Goal: Task Accomplishment & Management: Complete application form

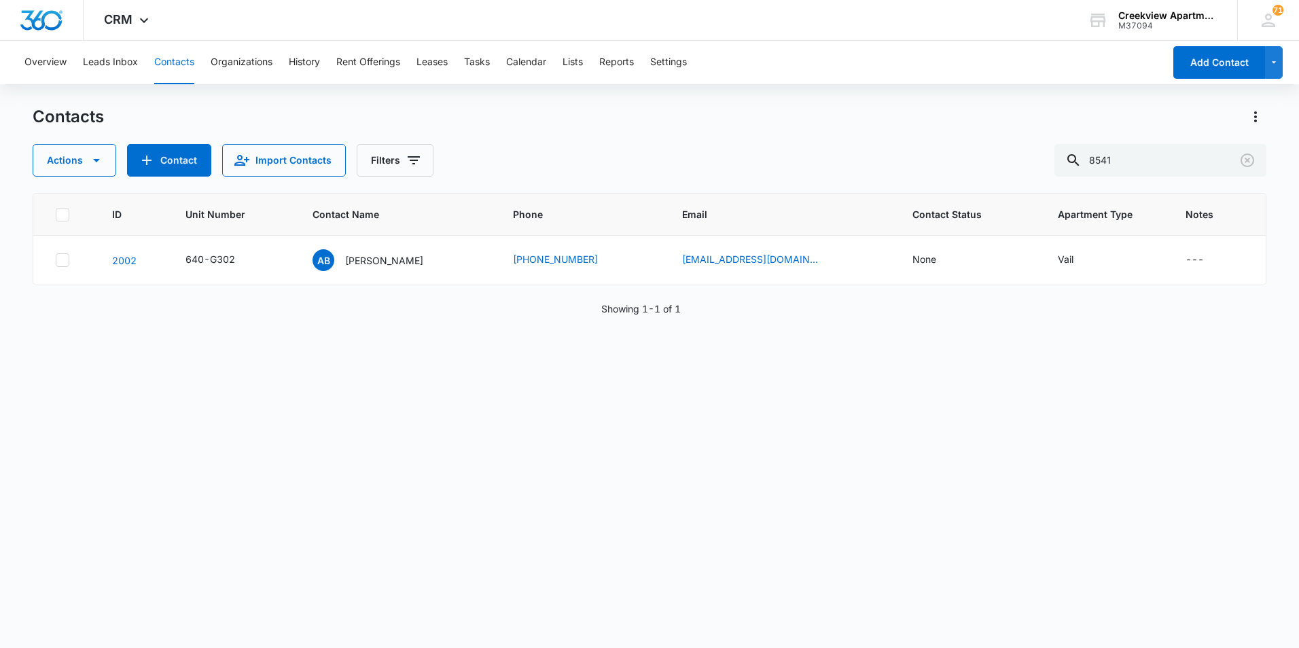
drag, startPoint x: 1138, startPoint y: 159, endPoint x: 1044, endPoint y: 153, distance: 94.6
click at [1044, 153] on div "Actions Contact Import Contacts Filters 8541" at bounding box center [649, 160] width 1233 height 33
type input "K305"
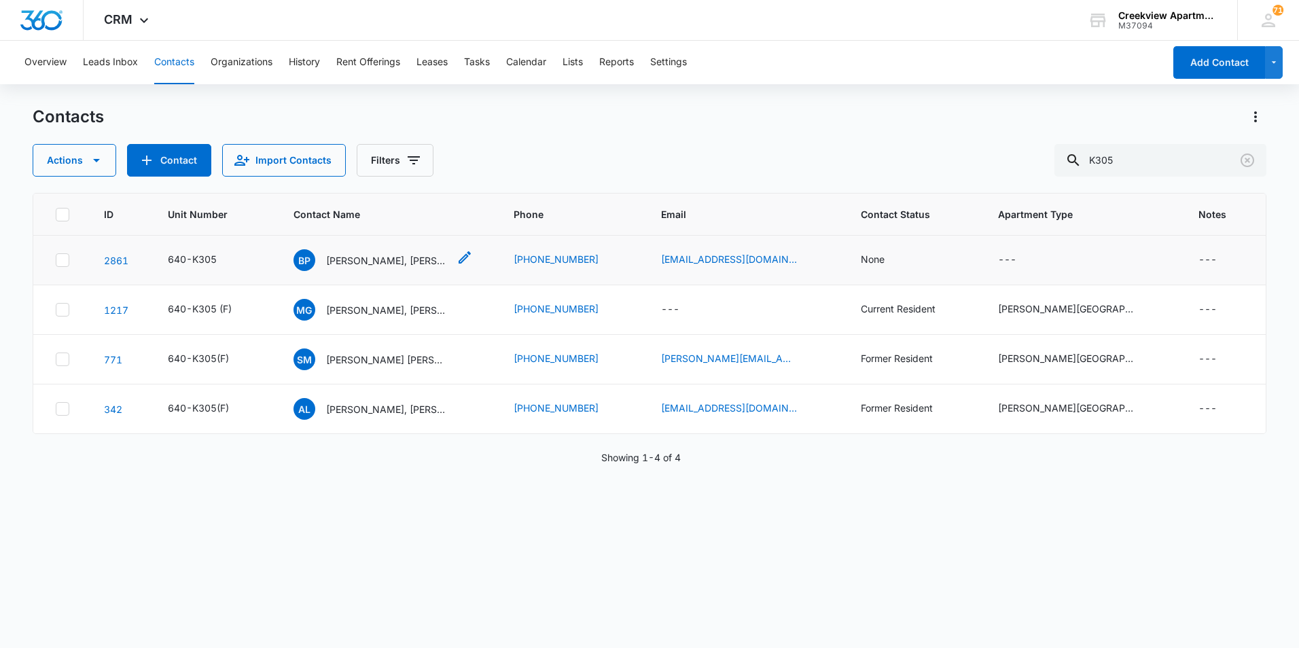
click at [422, 257] on p "[PERSON_NAME], [PERSON_NAME], [PERSON_NAME]" at bounding box center [387, 260] width 122 height 14
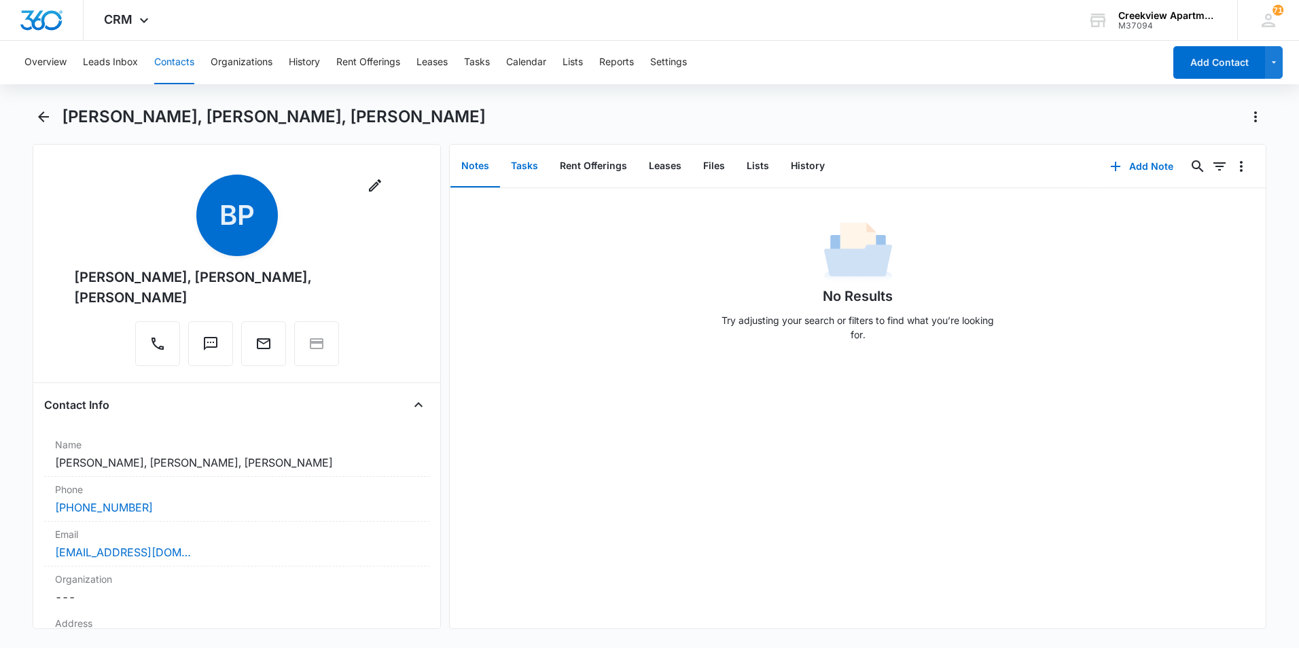
click at [530, 168] on button "Tasks" at bounding box center [524, 166] width 49 height 42
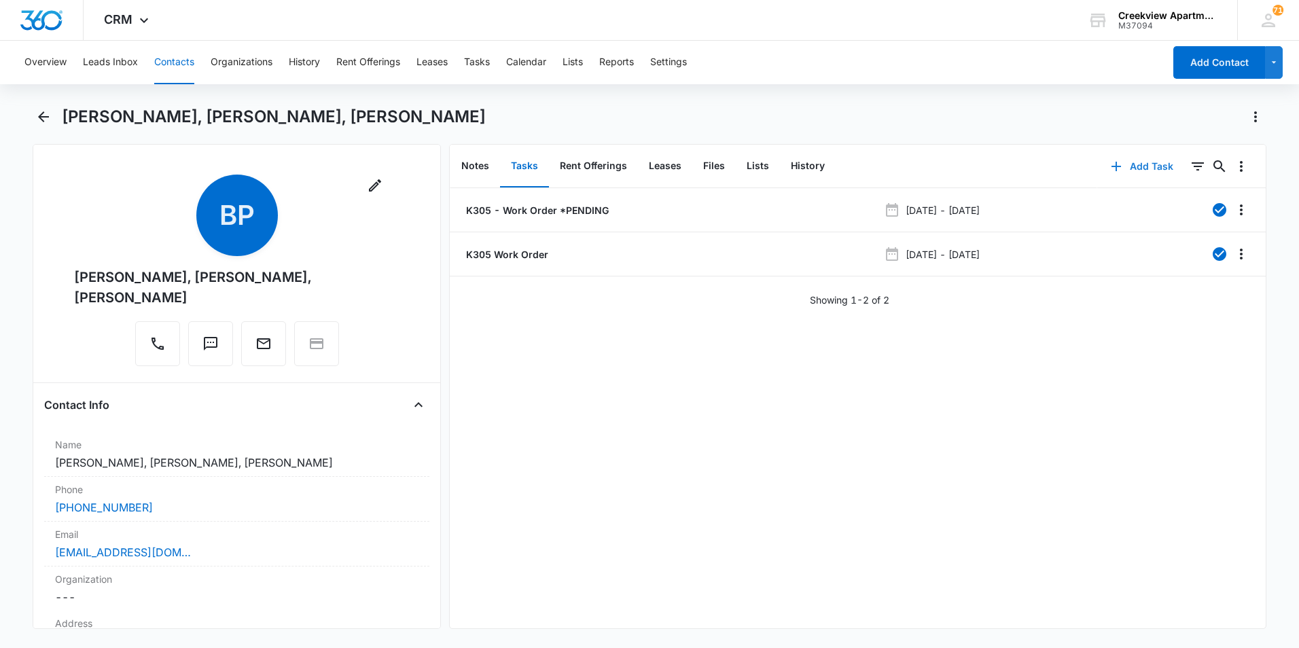
click at [1153, 171] on button "Add Task" at bounding box center [1142, 166] width 90 height 33
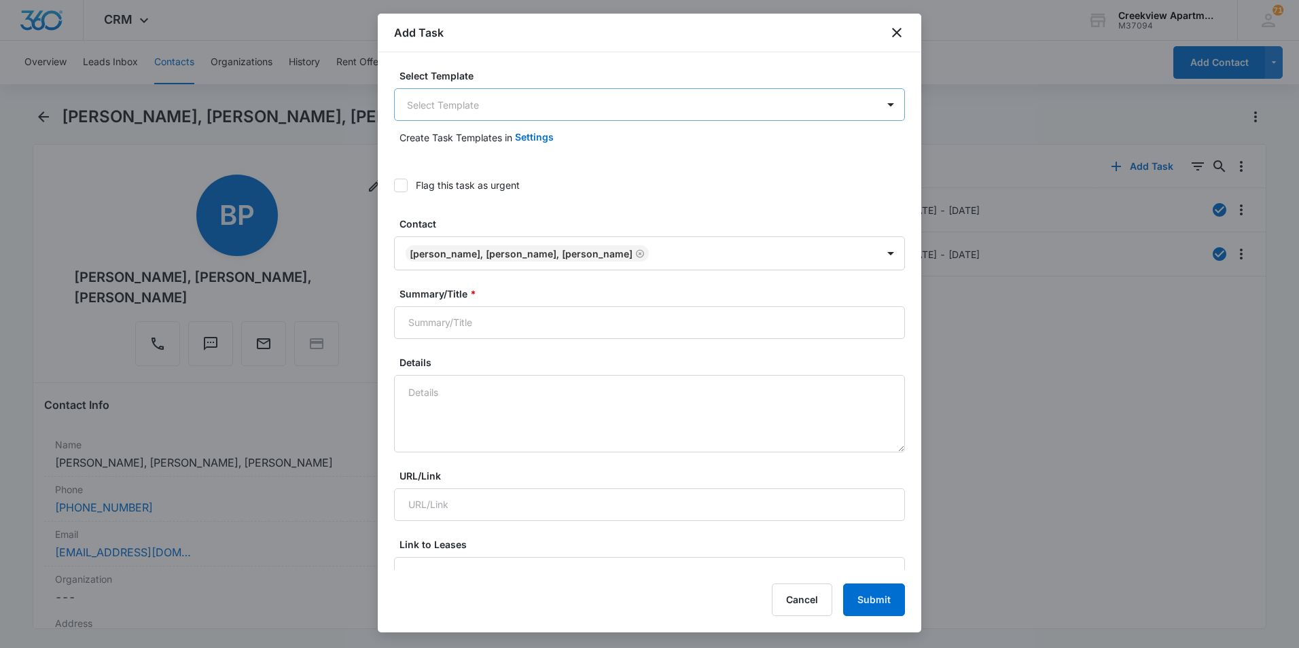
click at [499, 103] on body "CRM Apps Reputation Websites Forms CRM Email Social Content Files Brand AI Assi…" at bounding box center [649, 324] width 1299 height 648
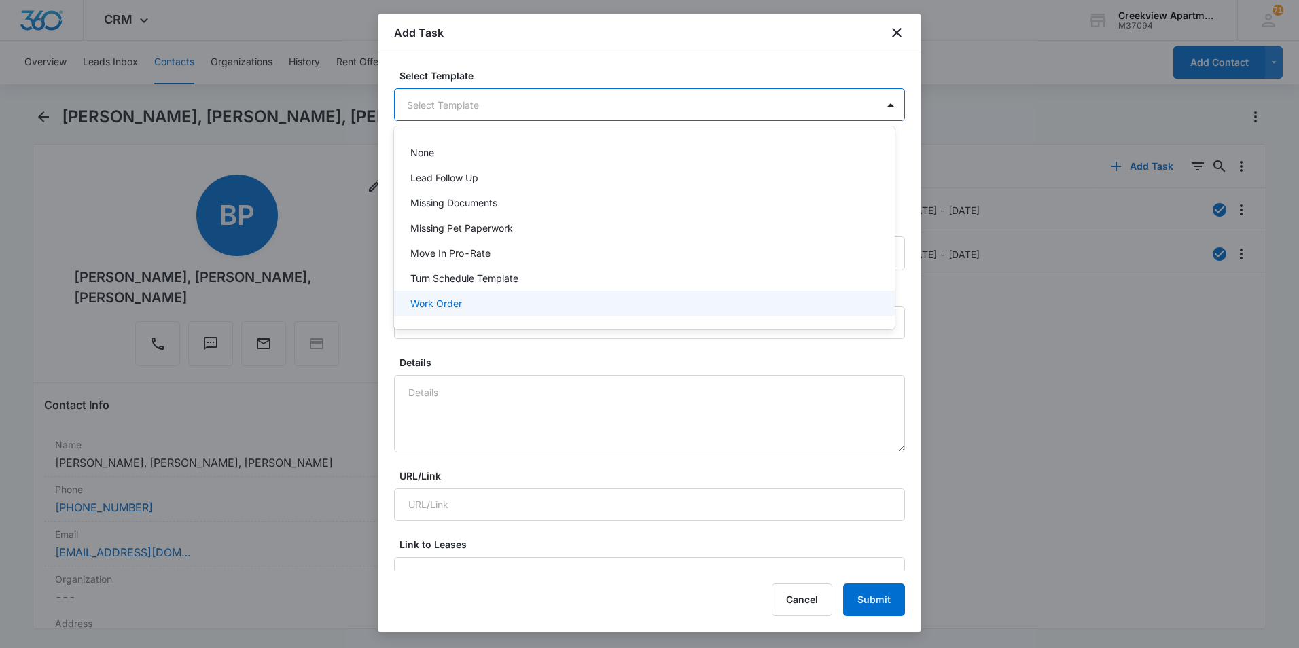
click at [460, 305] on p "Work Order" at bounding box center [436, 303] width 52 height 14
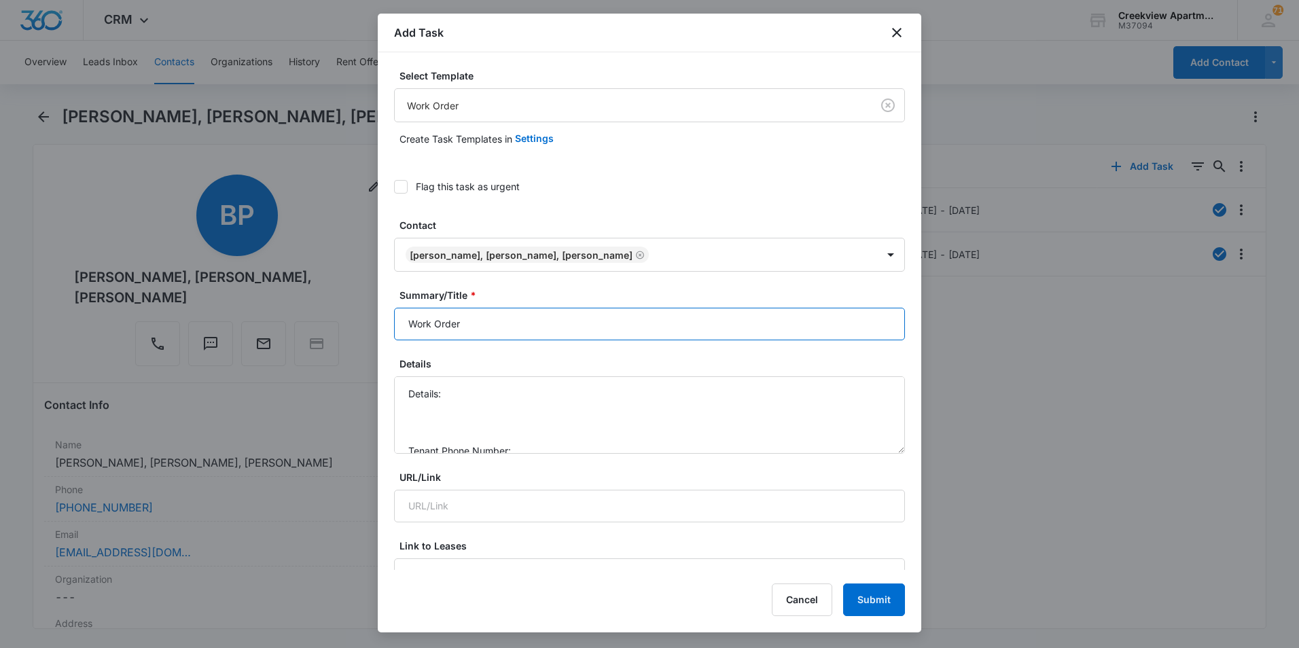
click at [410, 321] on input "Work Order" at bounding box center [649, 324] width 511 height 33
type input "K305 - Work Order"
click at [444, 397] on textarea "Details: Air vents are loose, almost falling Tenant Phone Number: Call Before:" at bounding box center [649, 414] width 511 height 77
click at [408, 420] on textarea "Details: Apt Inspection Report: Air vents are loose, almost falling Tenant Phon…" at bounding box center [649, 414] width 511 height 77
click at [412, 438] on textarea "Details: Apt Inspection Report: Air vents are loose, almost falling Lid is loos…" at bounding box center [649, 414] width 511 height 77
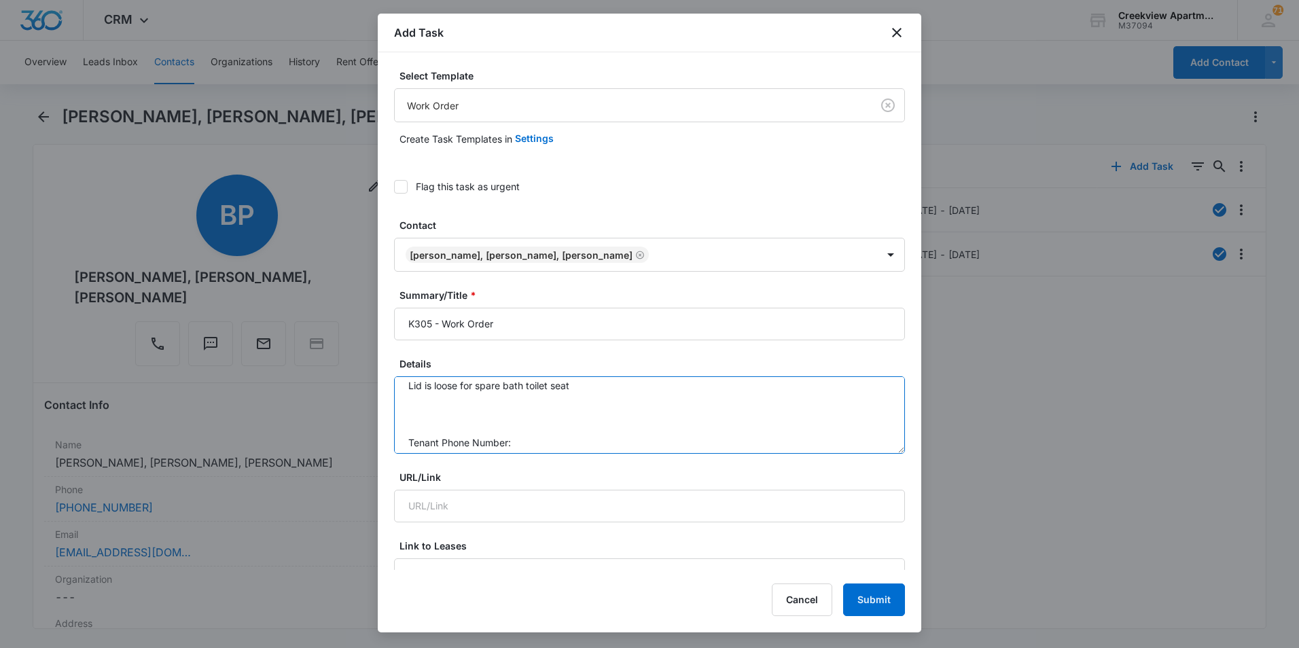
scroll to position [71, 0]
click at [527, 410] on textarea "Details: Apt Inspection Report: Air vents are loose, almost falling Lid is loos…" at bounding box center [649, 414] width 511 height 77
click at [503, 433] on textarea "Details: Apt Inspection Report: Air vents are loose, almost falling Lid is loos…" at bounding box center [649, 414] width 511 height 77
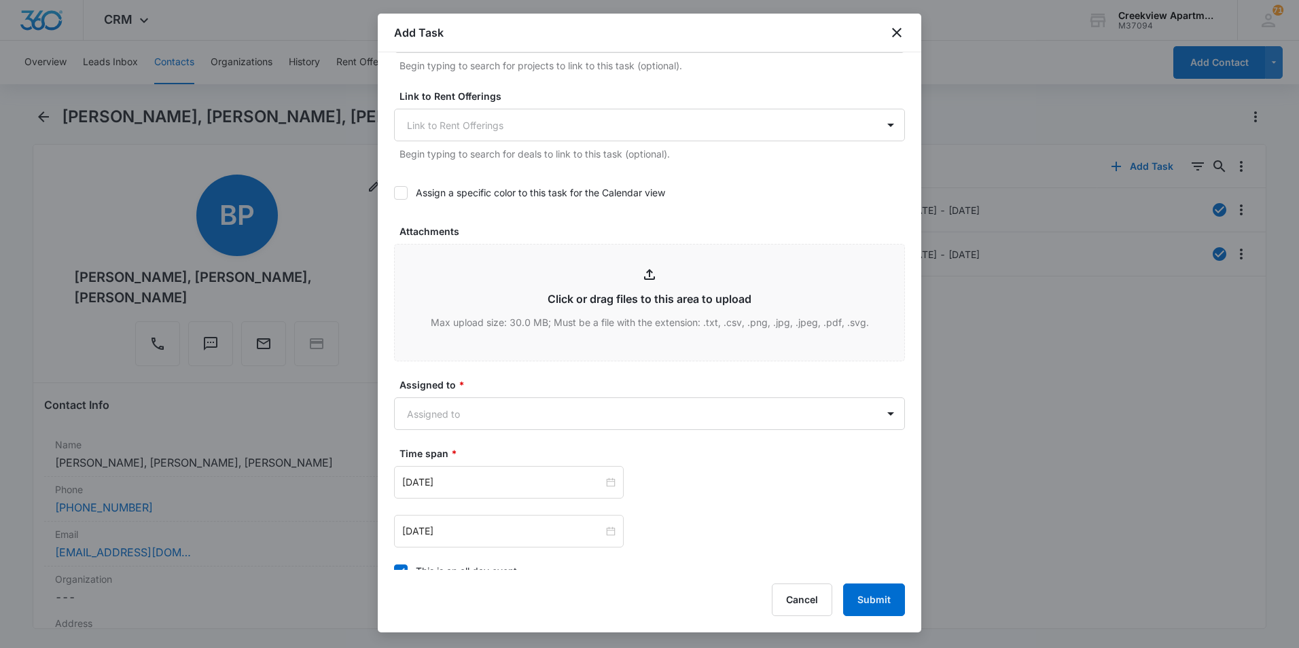
scroll to position [738, 0]
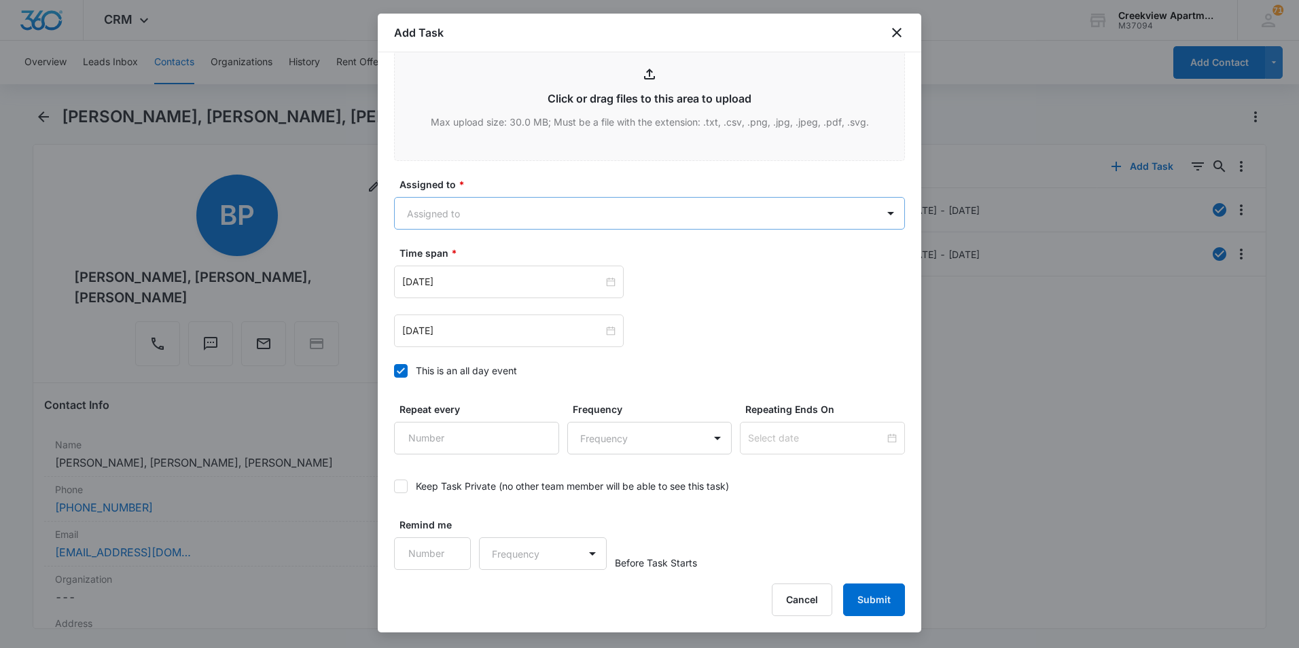
type textarea "Details: Apt Inspection Report: Air vents are loose, almost falling Lid is loos…"
click at [460, 220] on body "CRM Apps Reputation Websites Forms CRM Email Social Content Files Brand AI Assi…" at bounding box center [649, 324] width 1299 height 648
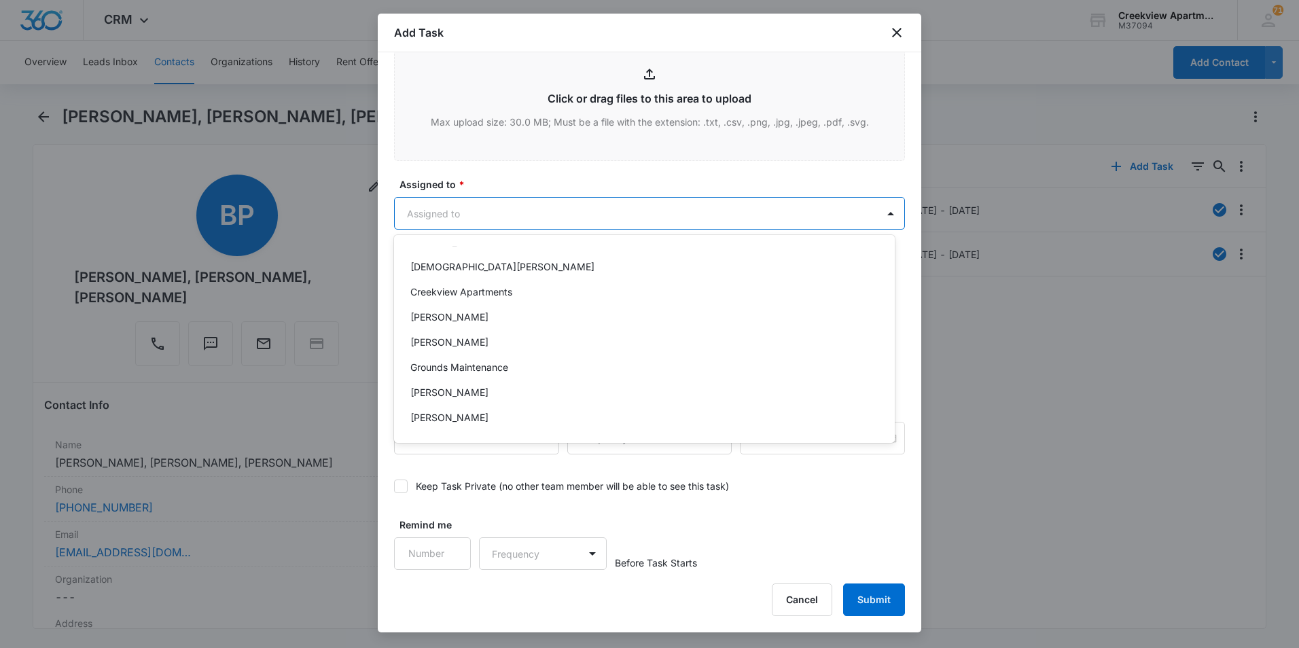
scroll to position [68, 0]
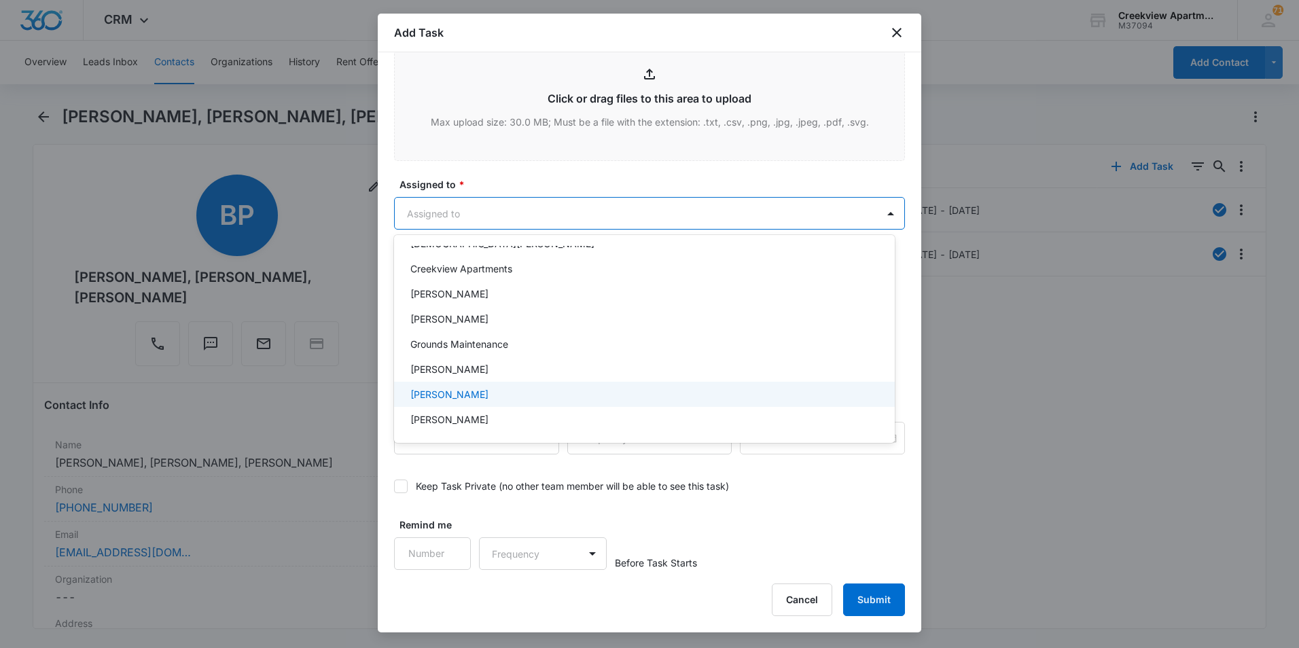
click at [452, 399] on p "[PERSON_NAME]" at bounding box center [449, 394] width 78 height 14
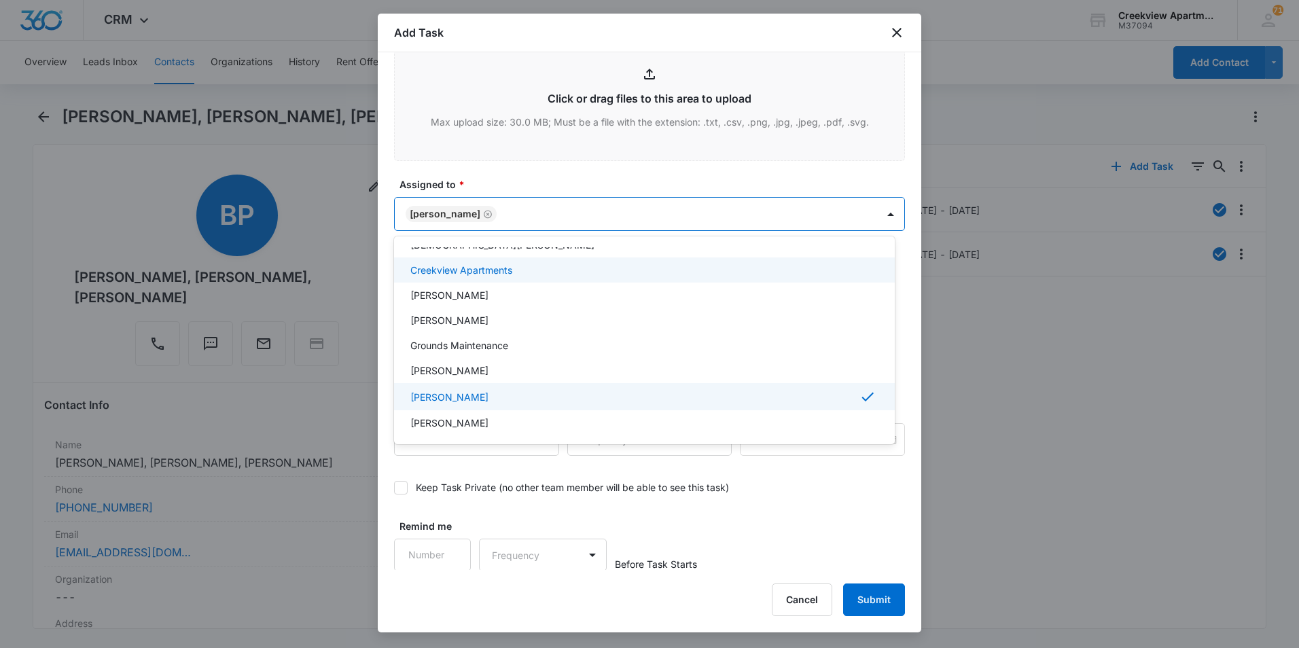
click at [587, 181] on div at bounding box center [649, 324] width 1299 height 648
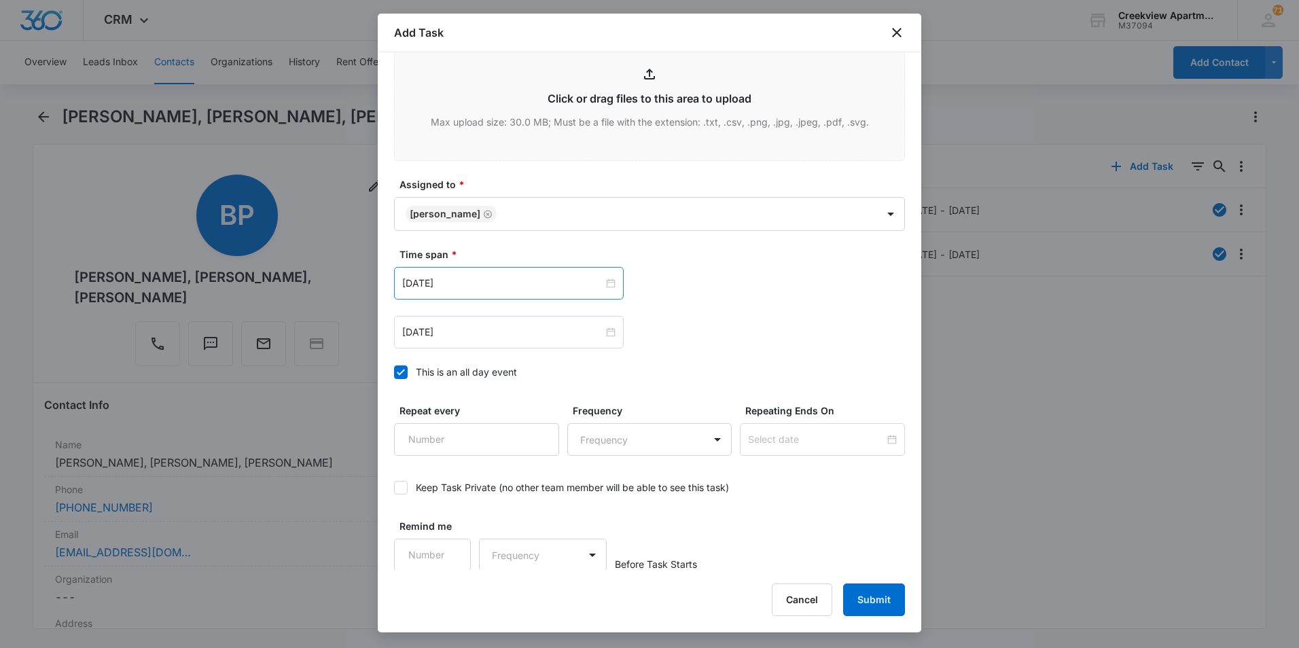
scroll to position [740, 0]
click at [599, 293] on div "[DATE]" at bounding box center [509, 282] width 230 height 33
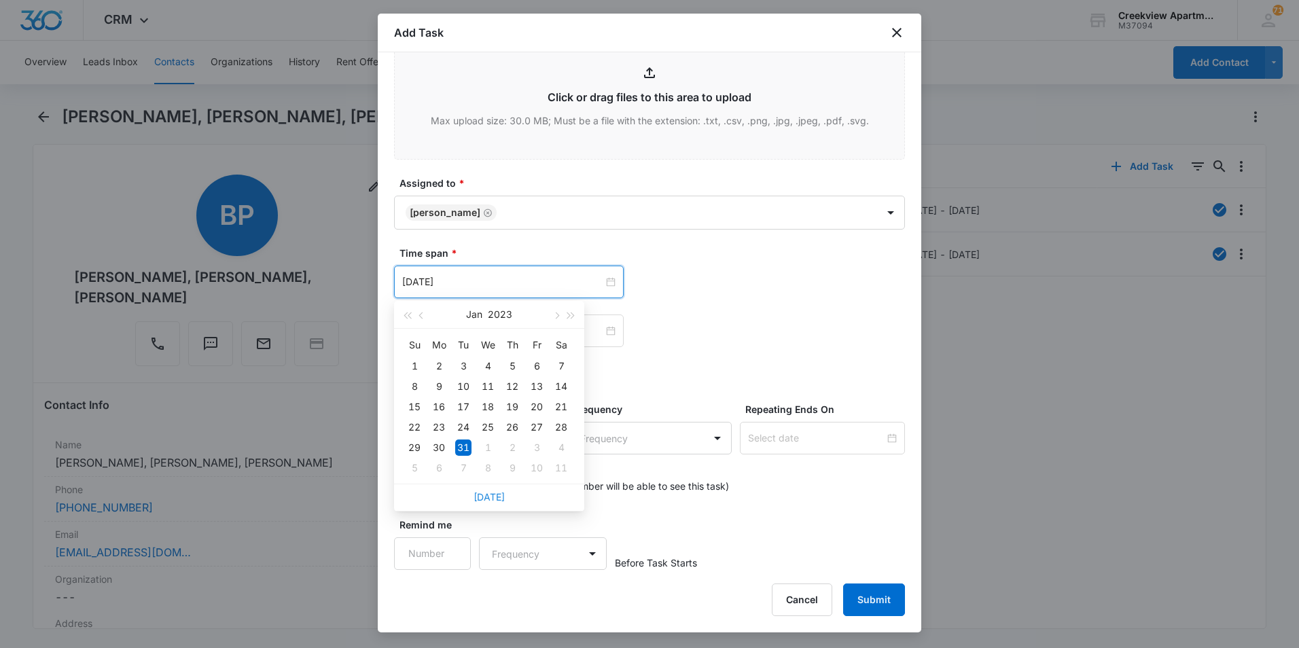
click at [499, 492] on link "[DATE]" at bounding box center [488, 497] width 31 height 12
type input "[DATE]"
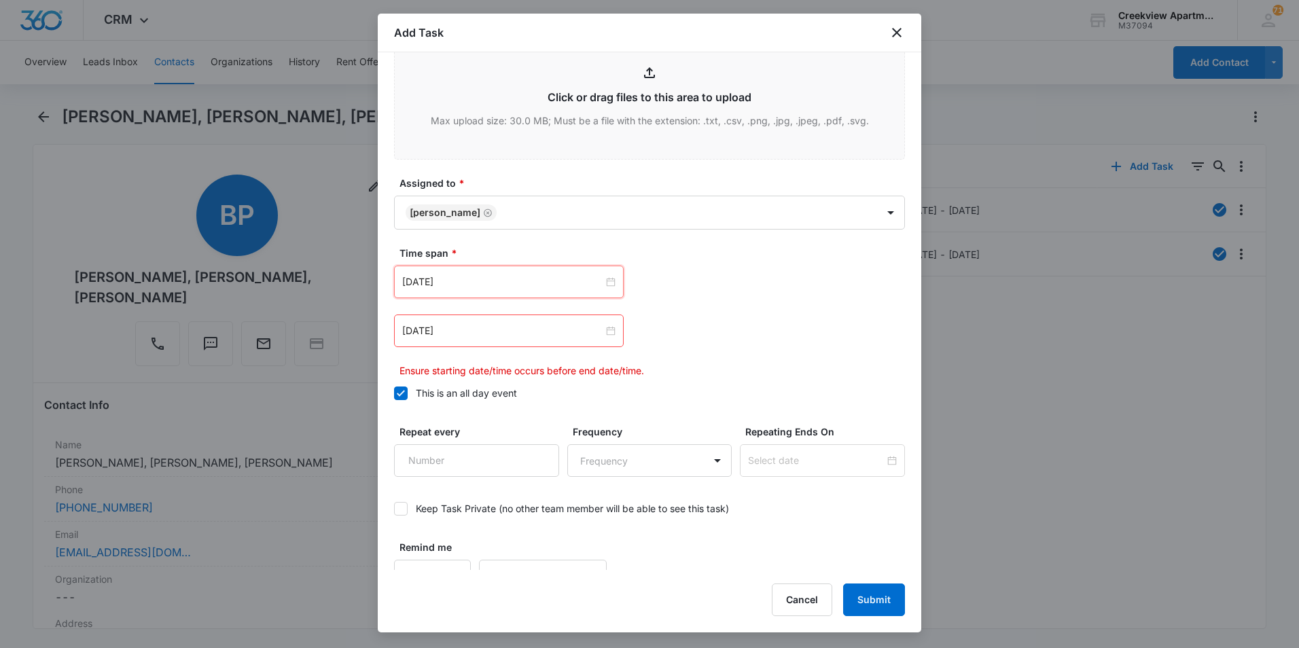
click at [819, 271] on div "[DATE] [DATE] Su Mo Tu We Th Fr Sa 28 29 30 1 2 3 4 5 6 7 8 9 10 11 12 13 14 15…" at bounding box center [649, 282] width 511 height 33
click at [515, 342] on div "[DATE]" at bounding box center [509, 330] width 230 height 33
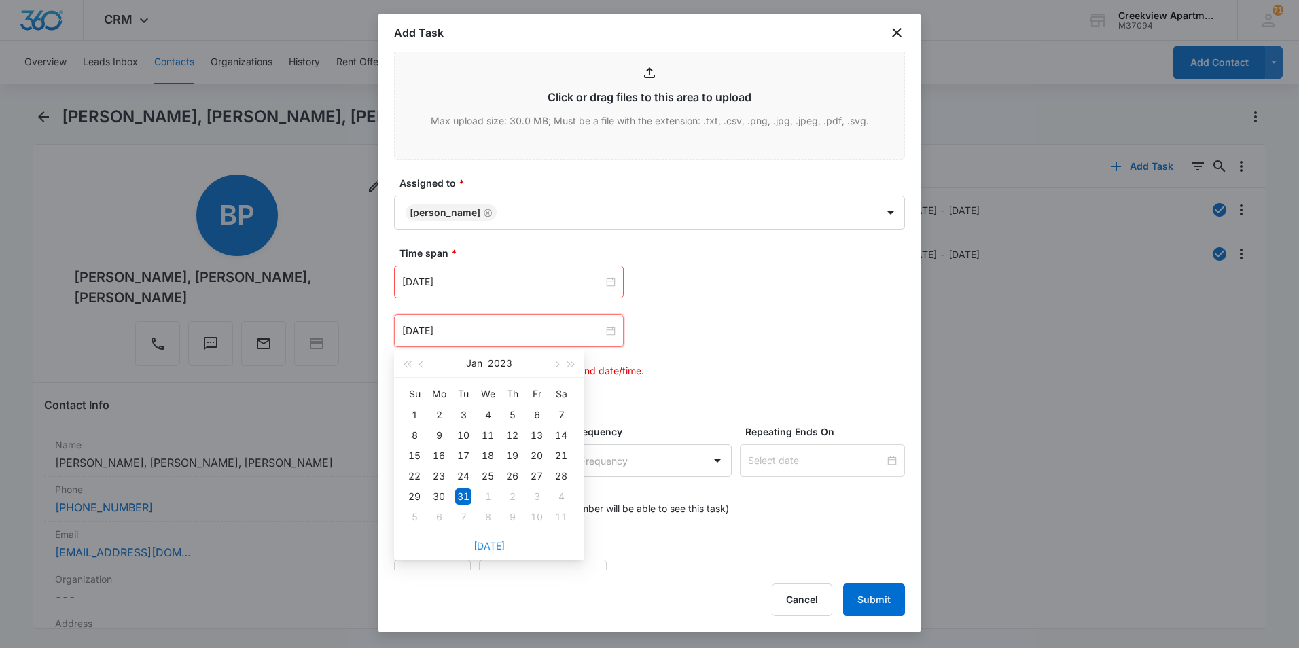
click at [494, 540] on link "[DATE]" at bounding box center [488, 546] width 31 height 12
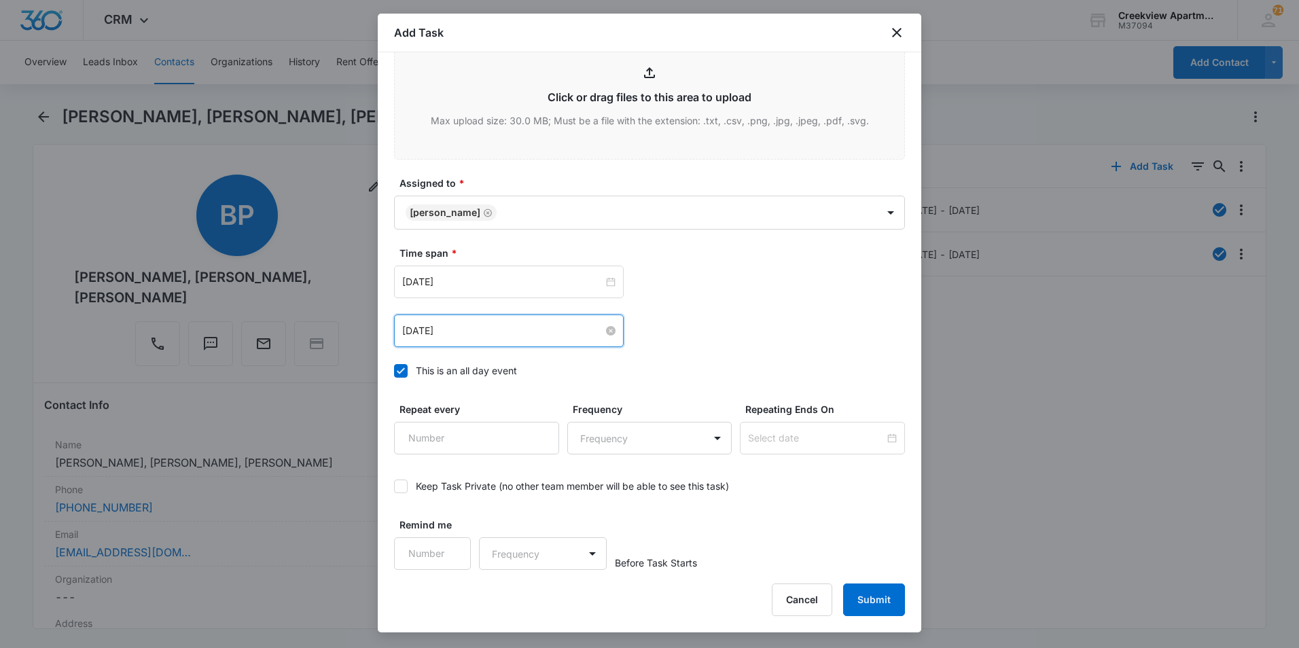
click at [587, 333] on input "[DATE]" at bounding box center [502, 330] width 201 height 15
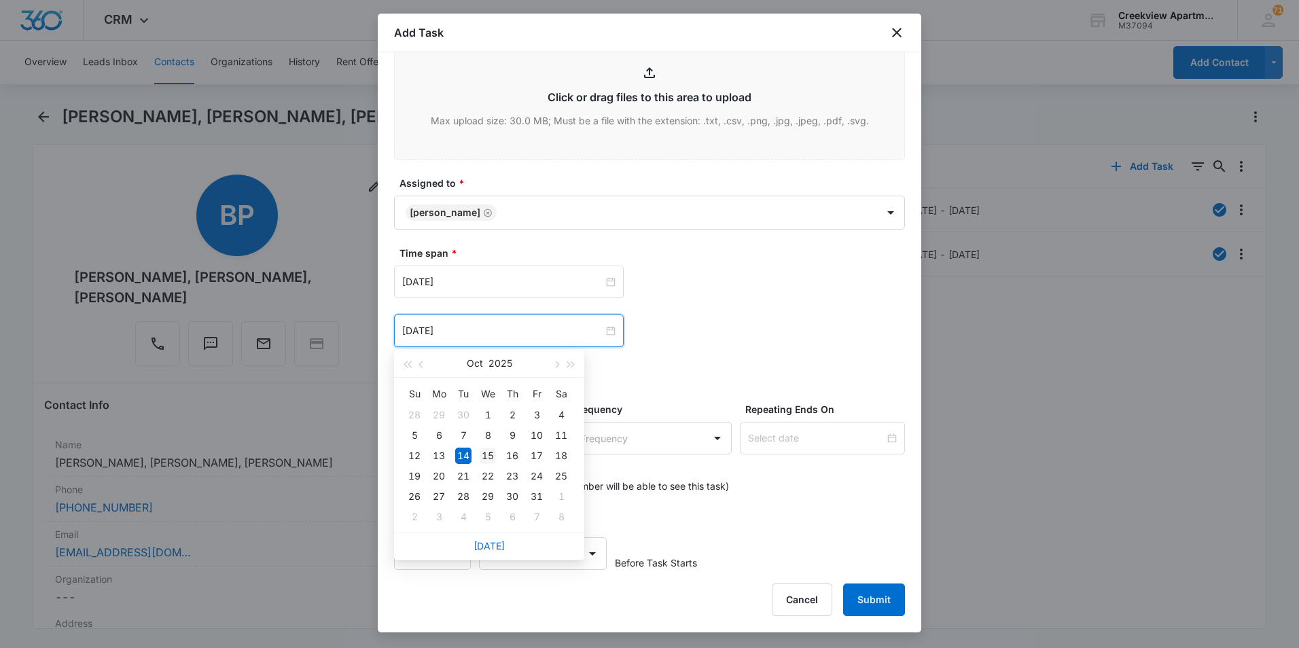
type input "[DATE]"
click at [488, 457] on div "15" at bounding box center [488, 456] width 16 height 16
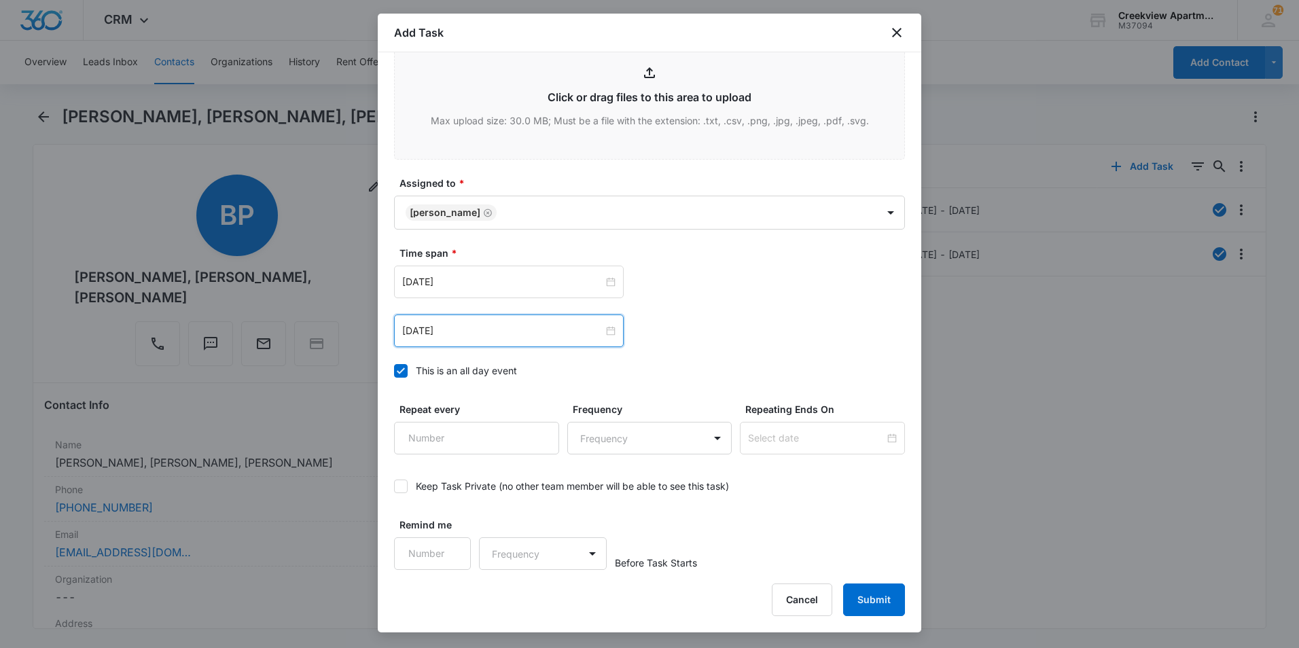
click at [806, 301] on div "[DATE] [DATE] Su Mo Tu We Th Fr Sa 28 29 30 1 2 3 4 5 6 7 8 9 10 11 12 13 14 15…" at bounding box center [649, 307] width 511 height 82
click at [873, 596] on button "Submit" at bounding box center [874, 599] width 62 height 33
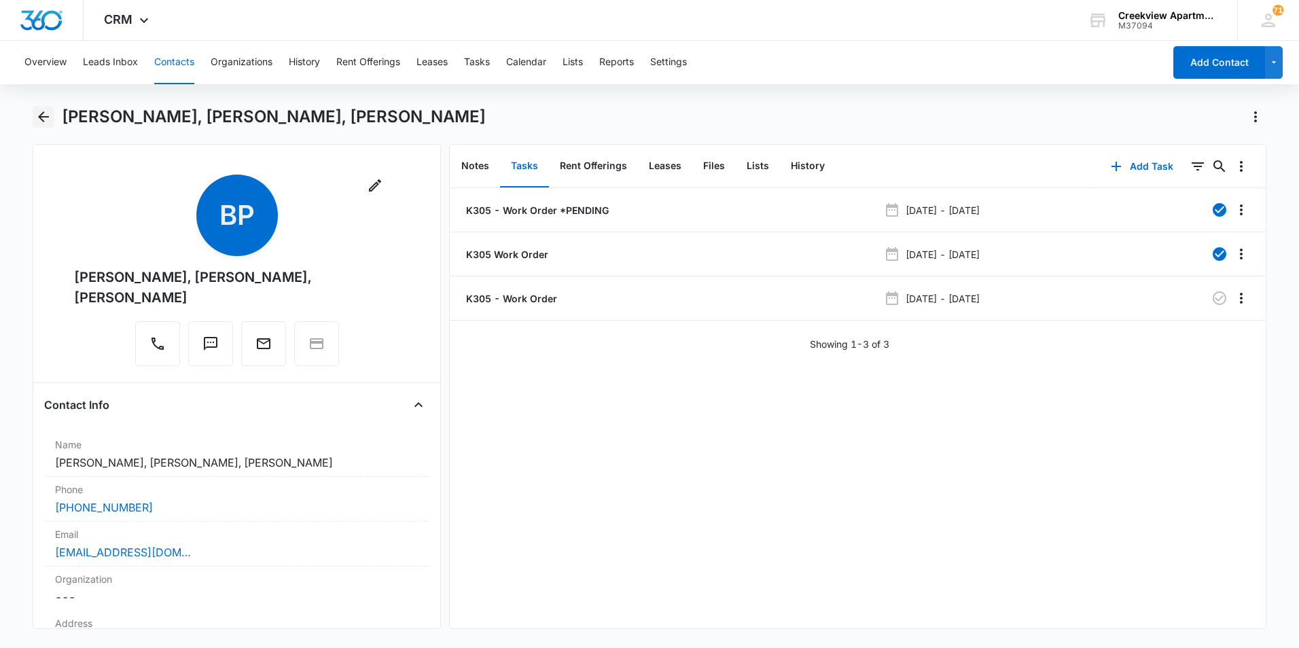
click at [39, 117] on icon "Back" at bounding box center [43, 116] width 11 height 11
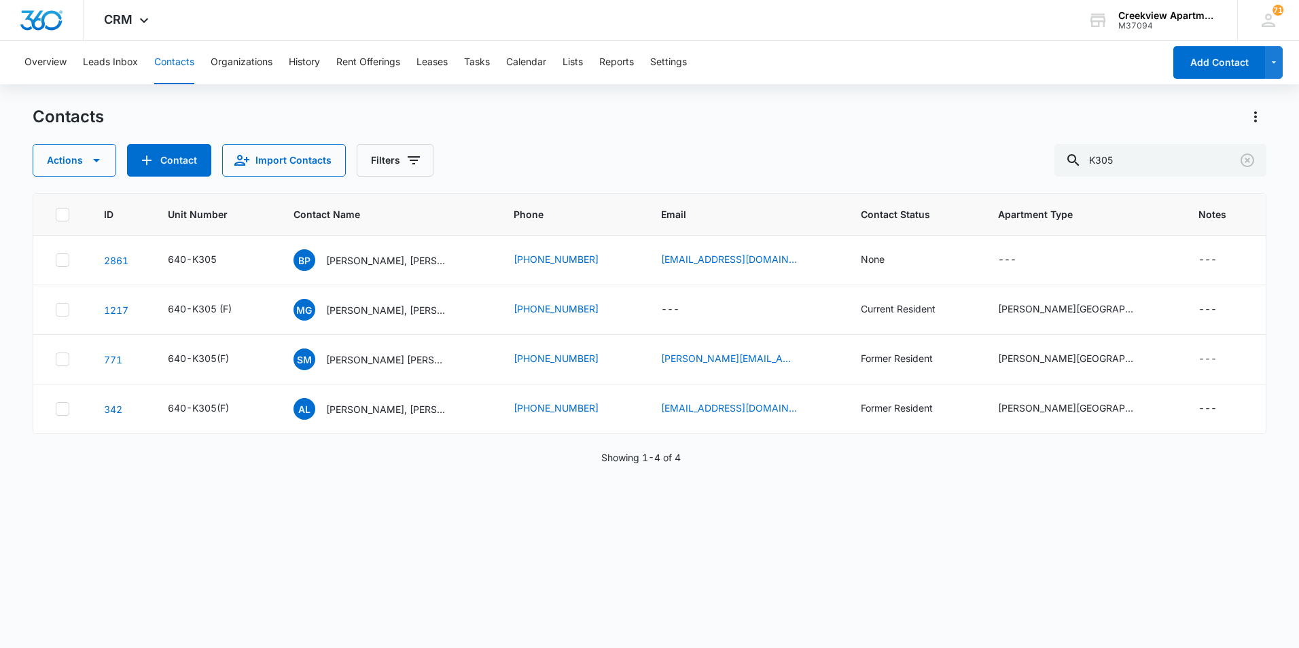
click at [472, 519] on div "ID Unit Number Contact Name Phone Email Contact Status Apartment Type Notes 286…" at bounding box center [649, 411] width 1233 height 437
click at [827, 153] on div "Actions Contact Import Contacts Filters K305" at bounding box center [649, 160] width 1233 height 33
click at [1253, 162] on icon "Clear" at bounding box center [1247, 160] width 14 height 14
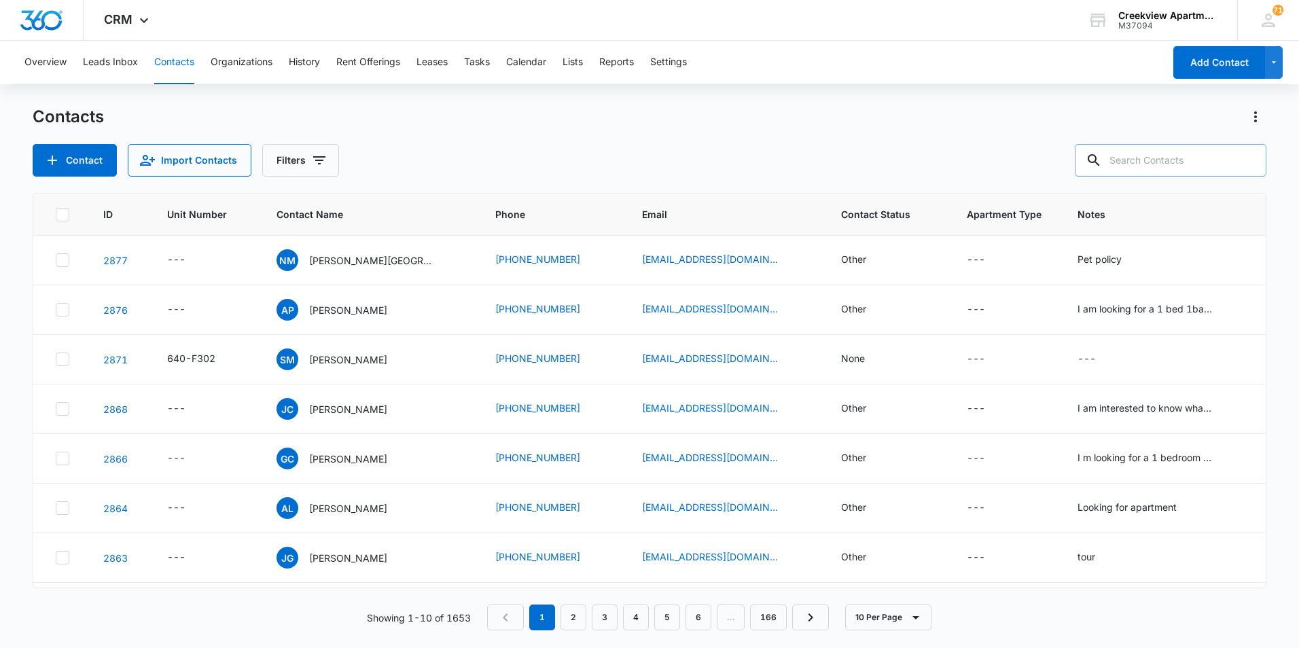
click at [1172, 143] on div "Contacts Contact Import Contacts Filters" at bounding box center [649, 141] width 1233 height 71
click at [1177, 163] on input "text" at bounding box center [1170, 160] width 192 height 33
type input "q203"
